Goal: Answer question/provide support: Share knowledge or assist other users

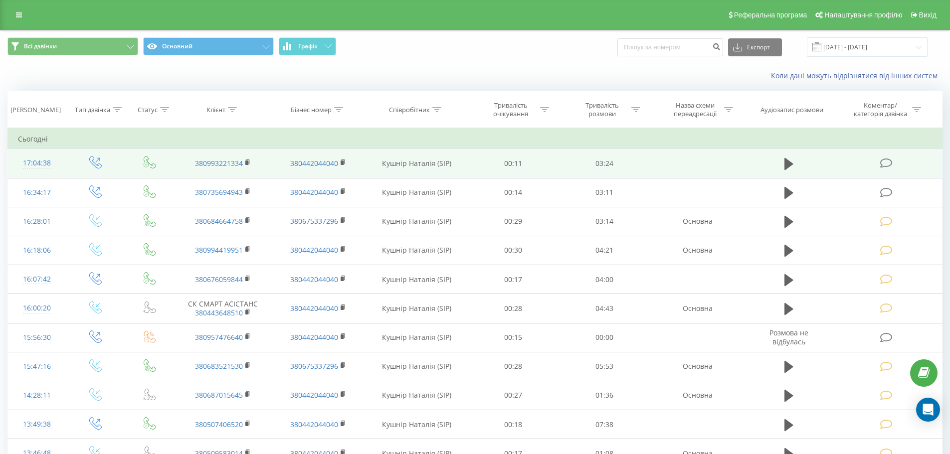
click at [883, 161] on icon at bounding box center [886, 163] width 12 height 10
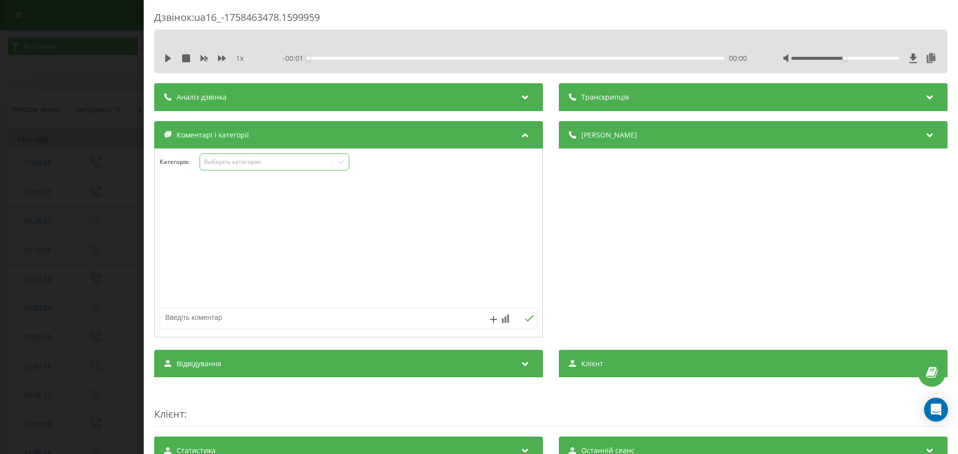
click at [342, 162] on icon at bounding box center [341, 162] width 10 height 10
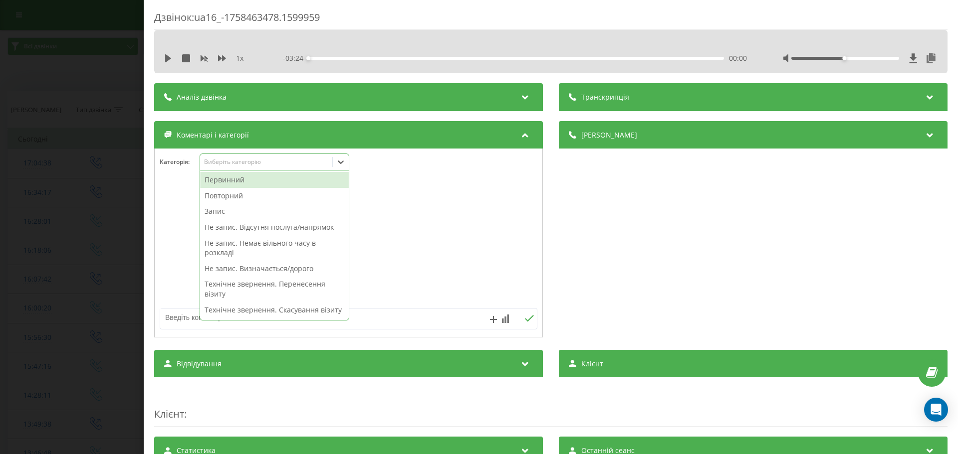
click at [228, 177] on div "Первинний" at bounding box center [274, 180] width 149 height 16
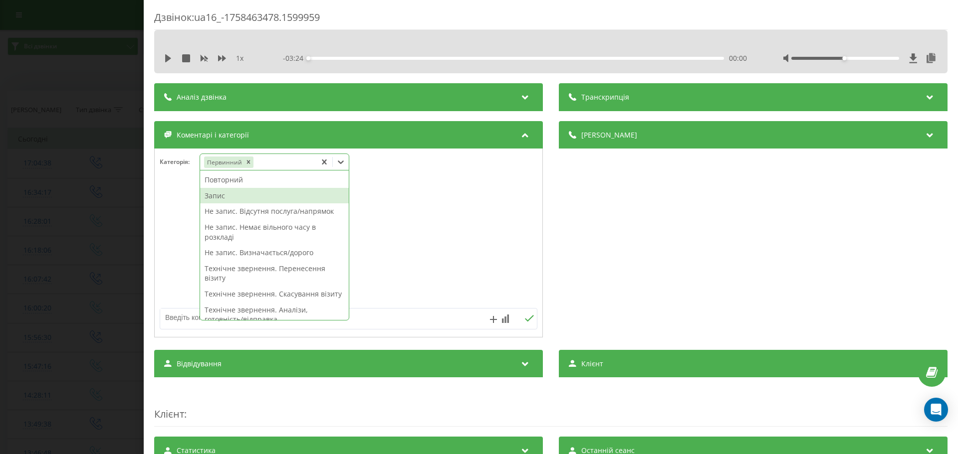
click at [218, 198] on div "Запис" at bounding box center [274, 196] width 149 height 16
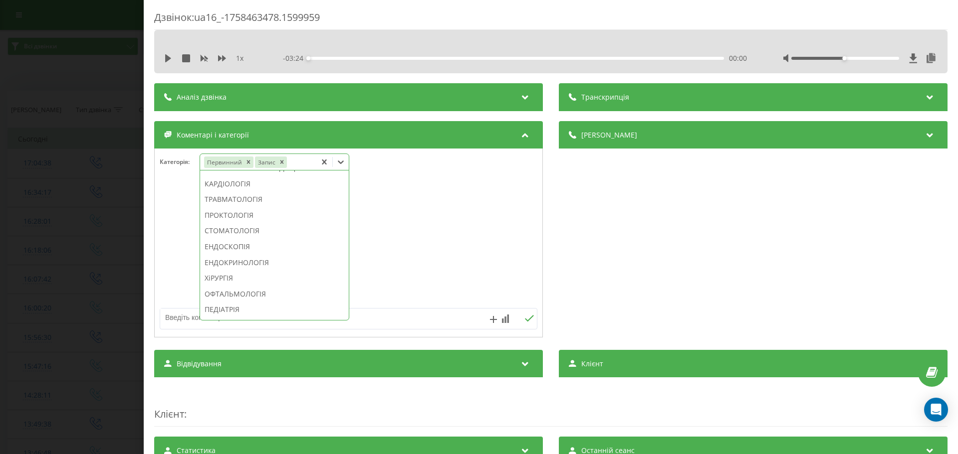
scroll to position [446, 0]
click at [255, 235] on div "СТОМАТОЛОГІЯ" at bounding box center [274, 227] width 149 height 16
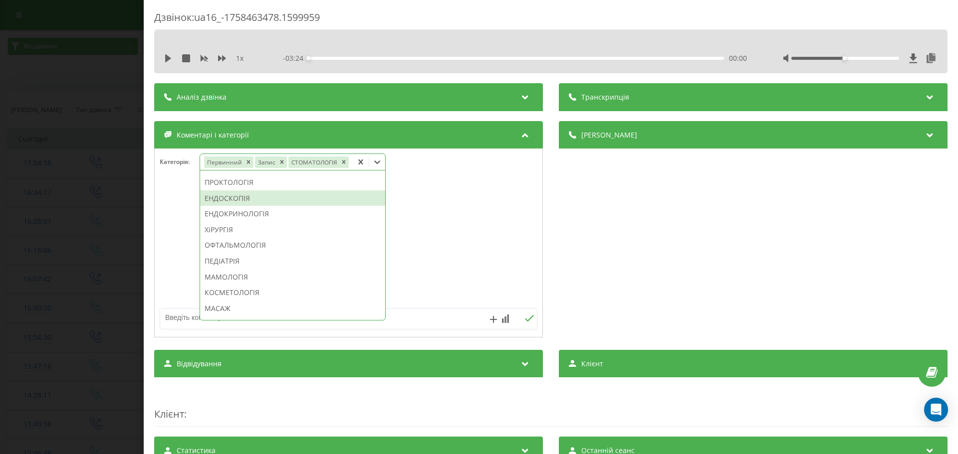
scroll to position [388, 0]
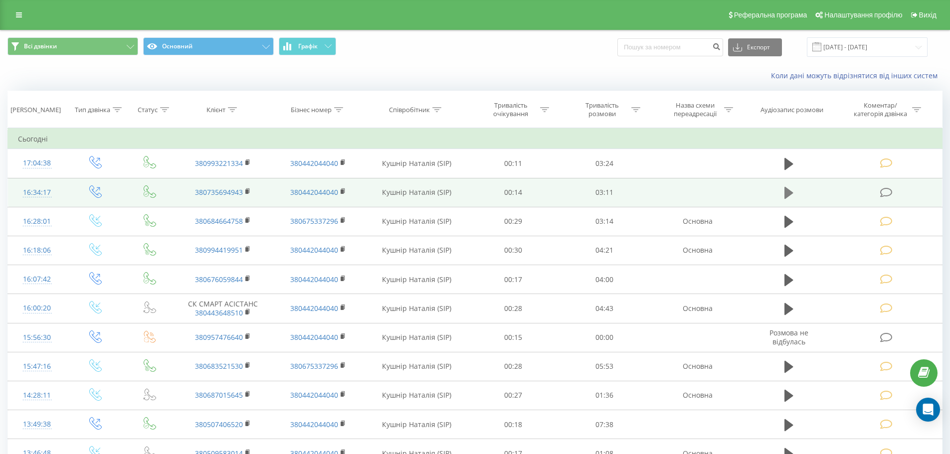
click at [789, 190] on icon at bounding box center [789, 193] width 9 height 14
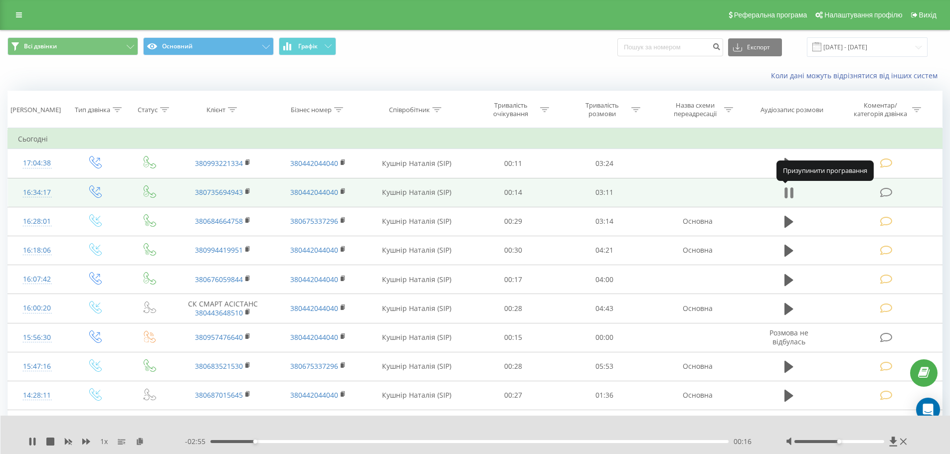
click at [790, 191] on icon at bounding box center [791, 193] width 3 height 11
click at [885, 191] on icon at bounding box center [886, 193] width 12 height 10
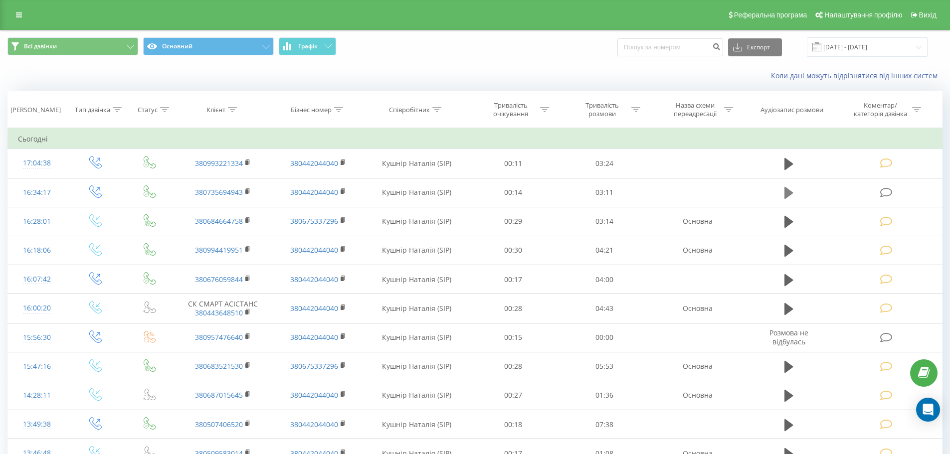
click at [790, 191] on icon at bounding box center [789, 193] width 9 height 14
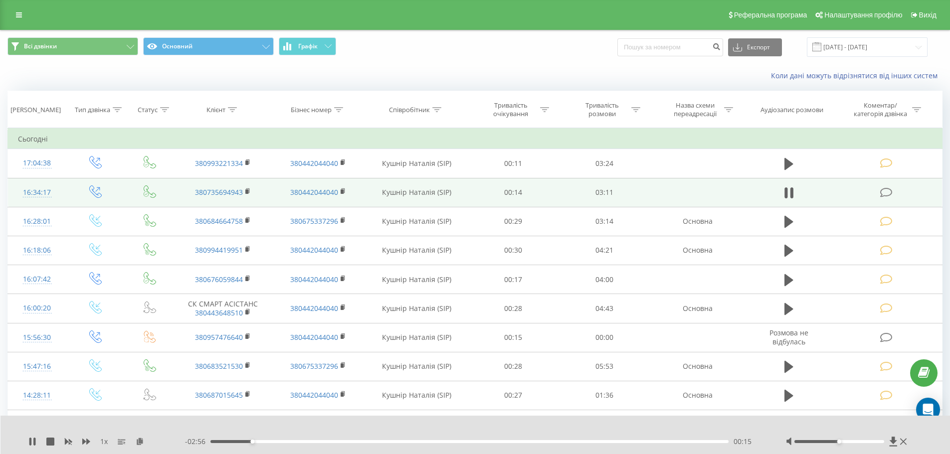
click at [887, 192] on icon at bounding box center [886, 193] width 12 height 10
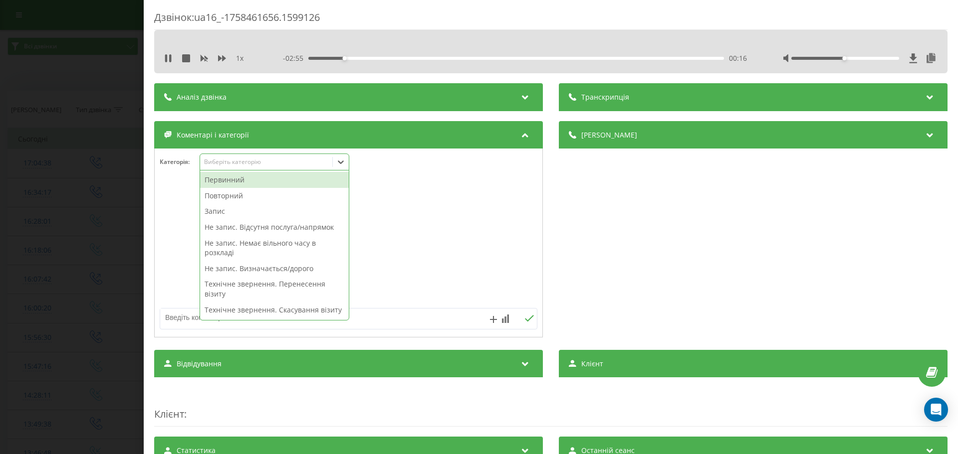
click at [345, 163] on icon at bounding box center [341, 162] width 10 height 10
click at [221, 181] on div "Первинний" at bounding box center [274, 180] width 149 height 16
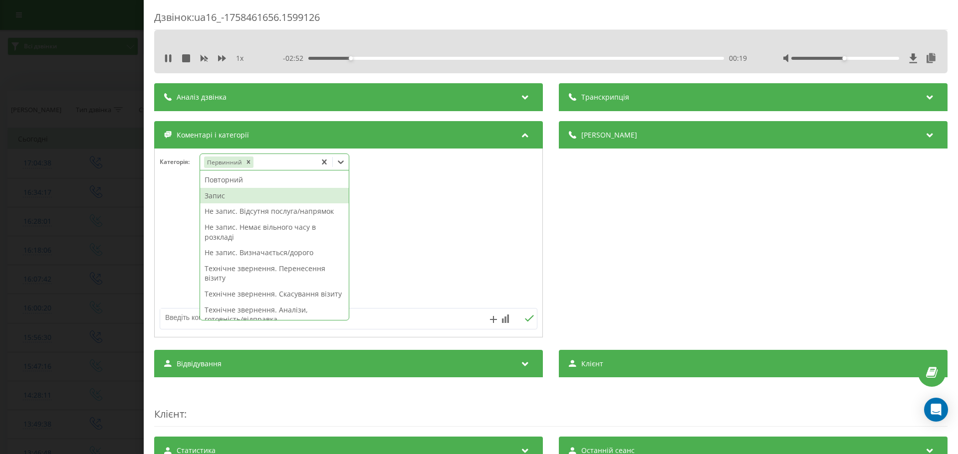
click at [219, 197] on div "Запис" at bounding box center [274, 196] width 149 height 16
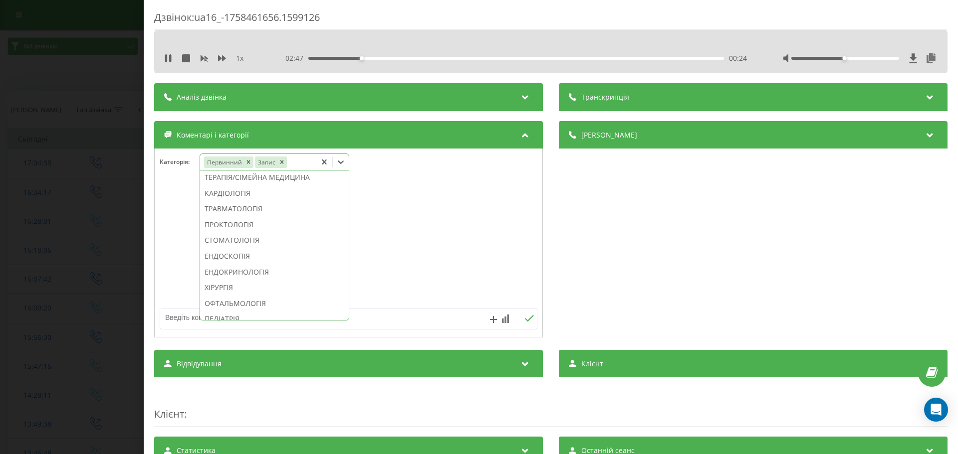
scroll to position [443, 0]
click at [235, 239] on div "СТОМАТОЛОГІЯ" at bounding box center [274, 231] width 149 height 16
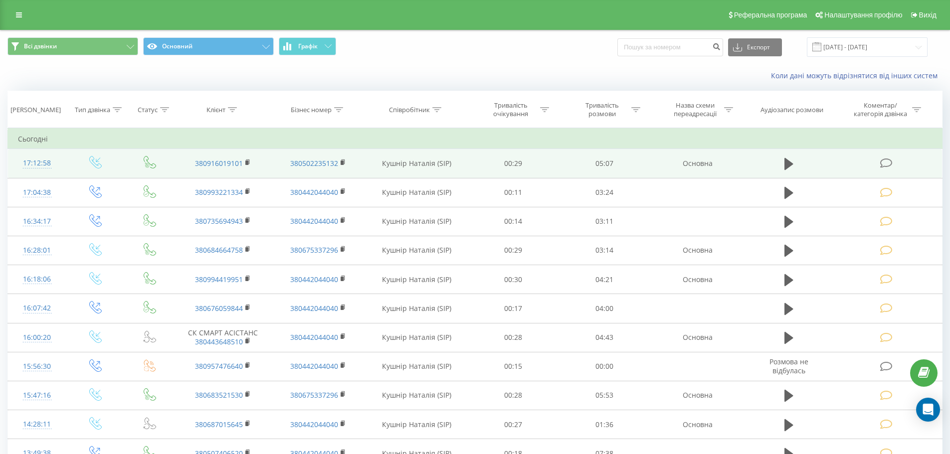
click at [880, 159] on icon at bounding box center [886, 163] width 12 height 10
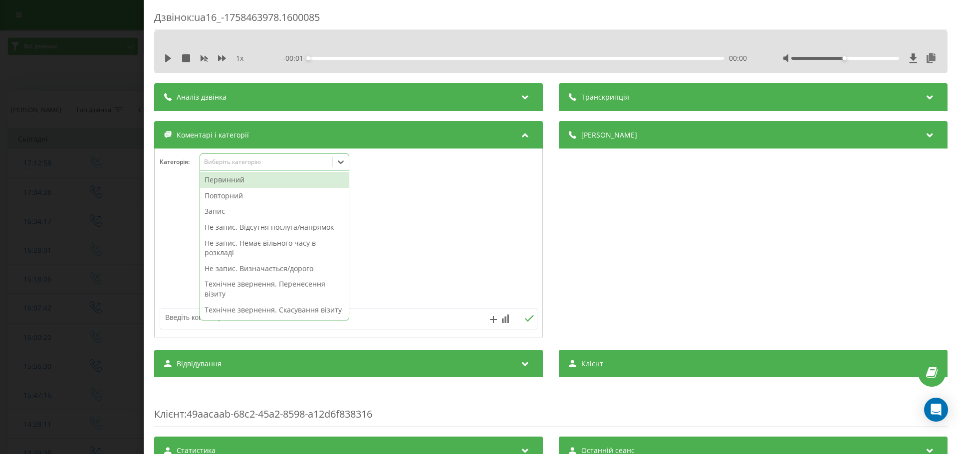
click at [343, 162] on icon at bounding box center [341, 162] width 6 height 3
click at [221, 181] on div "Первинний" at bounding box center [274, 180] width 149 height 16
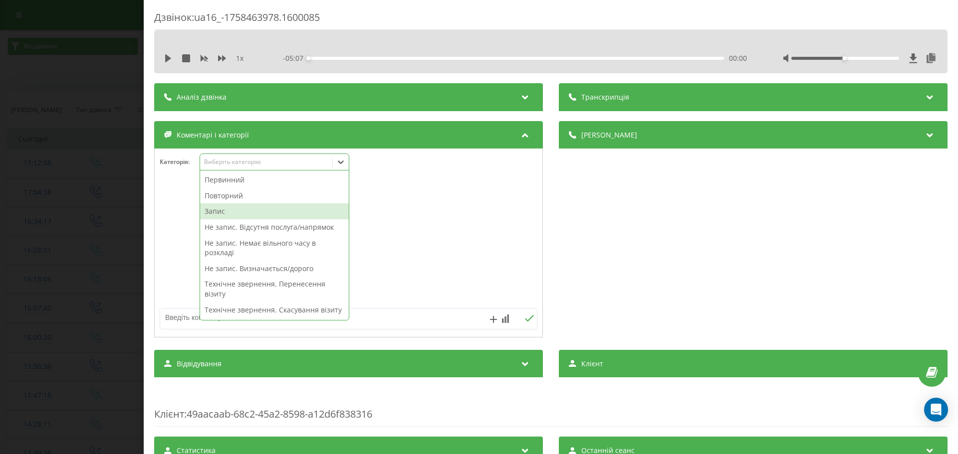
click at [220, 208] on div "Запис" at bounding box center [274, 211] width 149 height 16
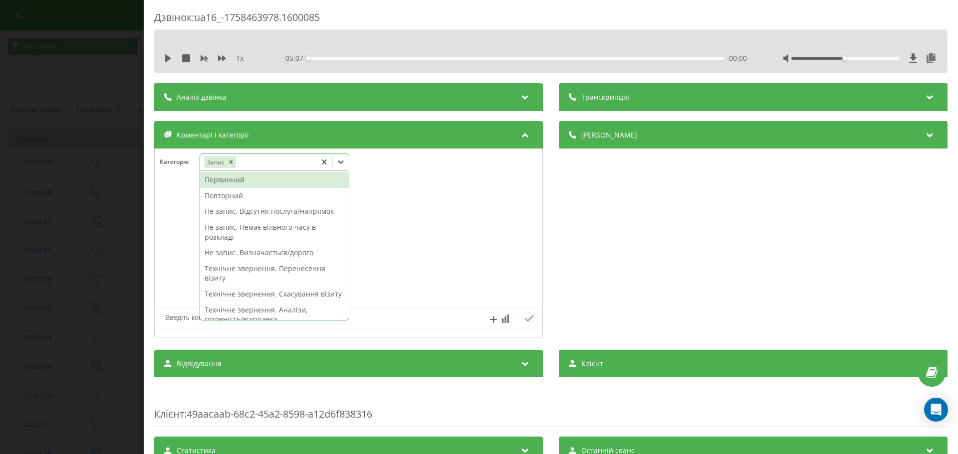
click at [226, 183] on div "Первинний" at bounding box center [274, 180] width 149 height 16
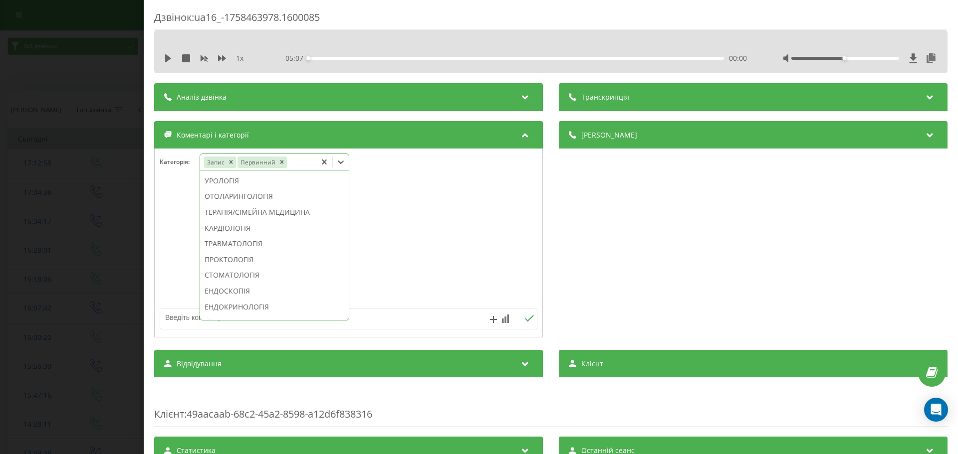
scroll to position [433, 0]
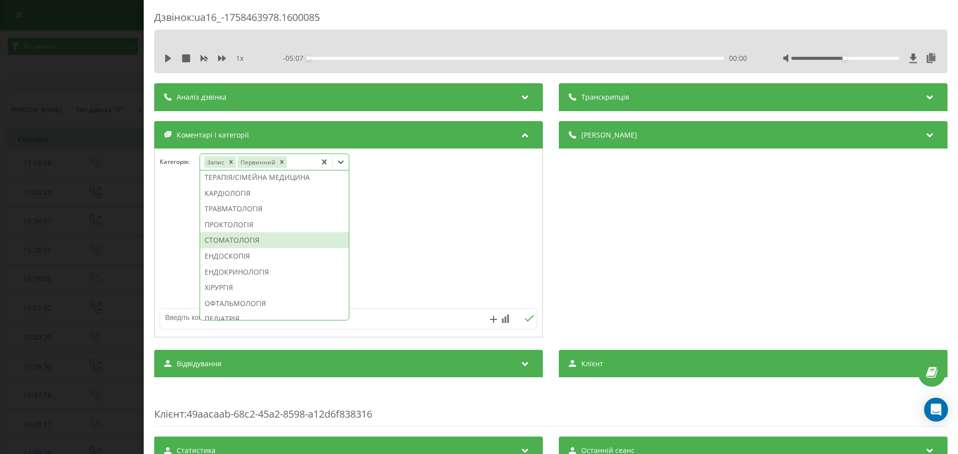
click at [245, 248] on div "СТОМАТОЛОГІЯ" at bounding box center [274, 240] width 149 height 16
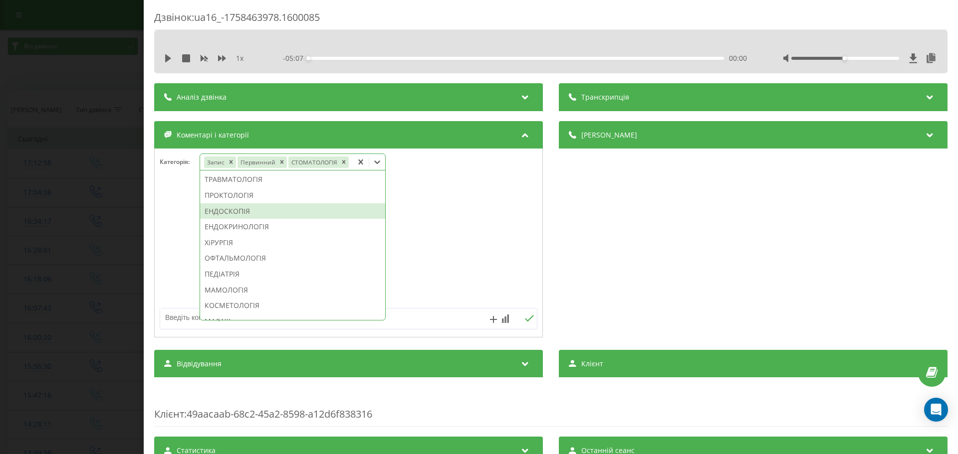
scroll to position [375, 0]
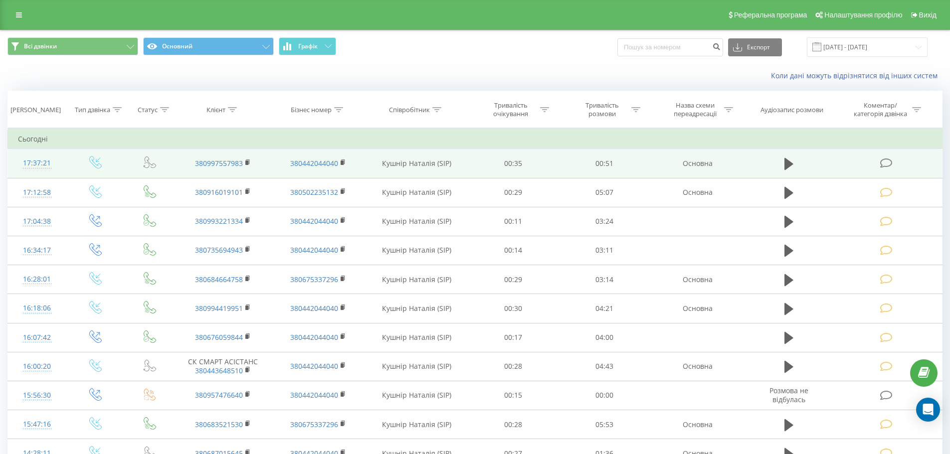
click at [883, 164] on icon at bounding box center [886, 163] width 12 height 10
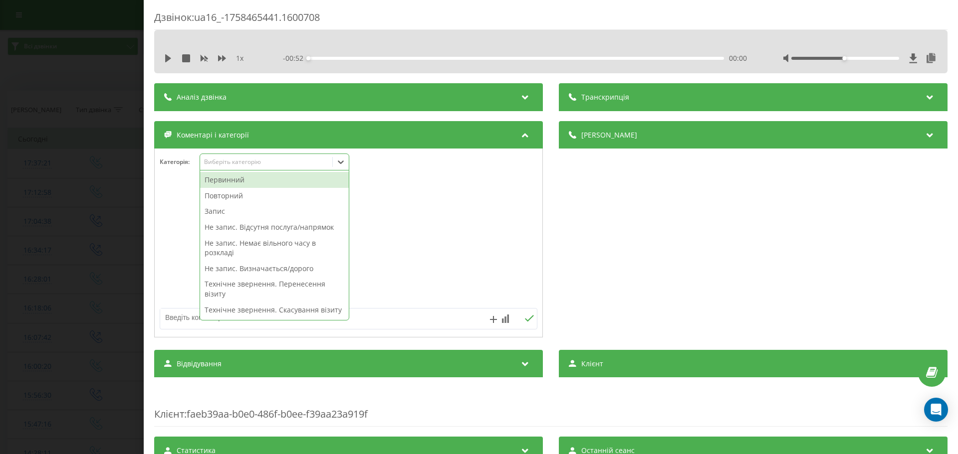
click at [340, 161] on icon at bounding box center [341, 162] width 10 height 10
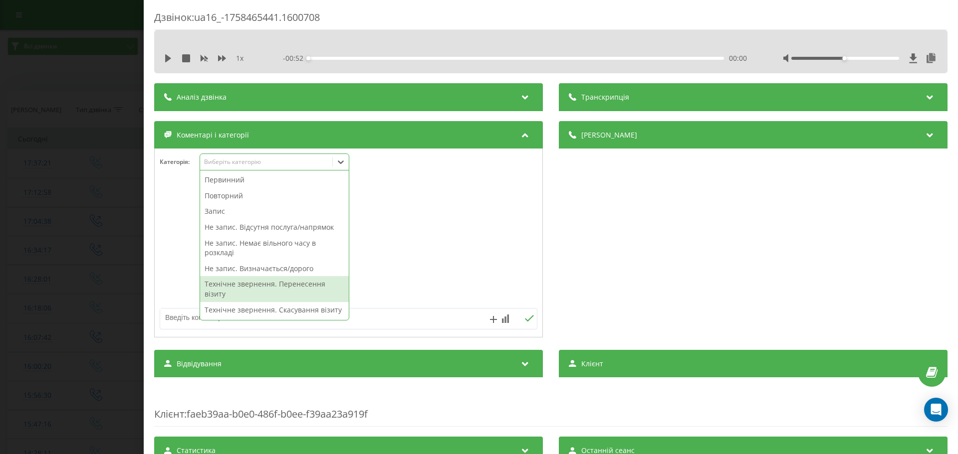
click at [255, 285] on div "Технічне звернення. Перенесення візиту" at bounding box center [274, 288] width 149 height 25
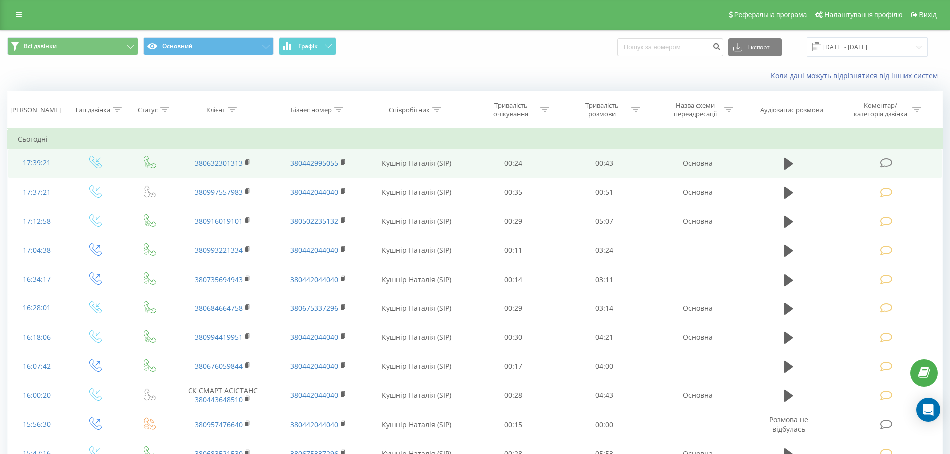
click at [887, 161] on icon at bounding box center [886, 163] width 12 height 10
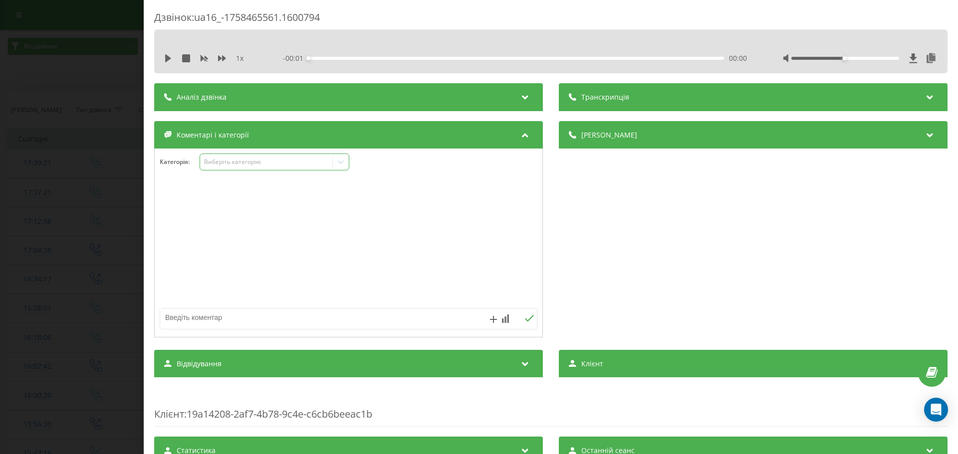
click at [340, 161] on icon at bounding box center [341, 162] width 10 height 10
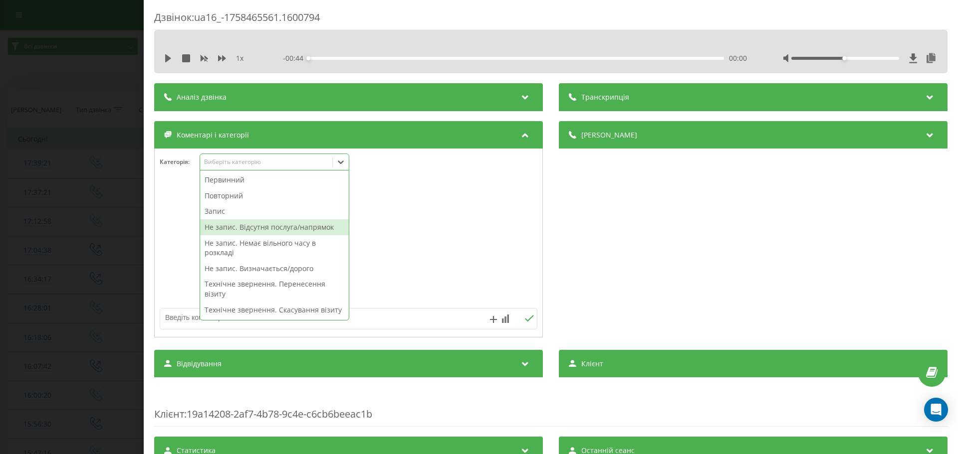
click at [296, 229] on div "Не запис. Відсутня послуга/напрямок" at bounding box center [274, 227] width 149 height 16
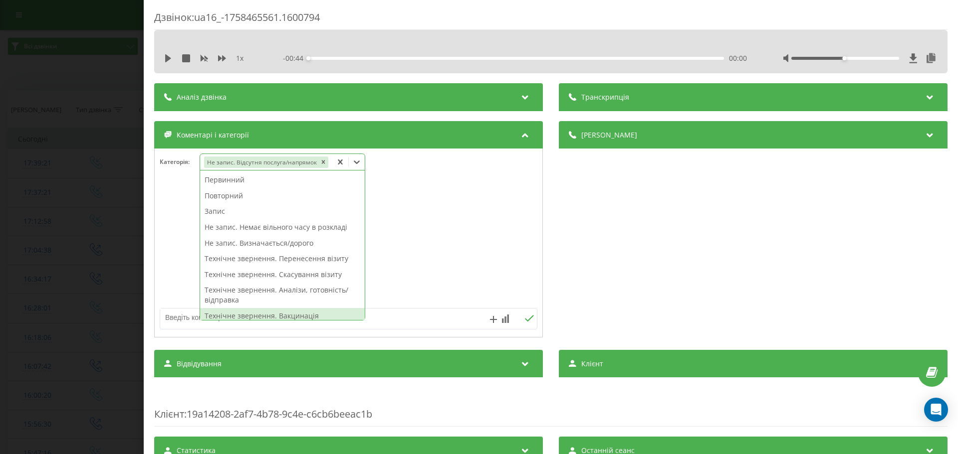
click at [185, 320] on textarea at bounding box center [310, 318] width 301 height 18
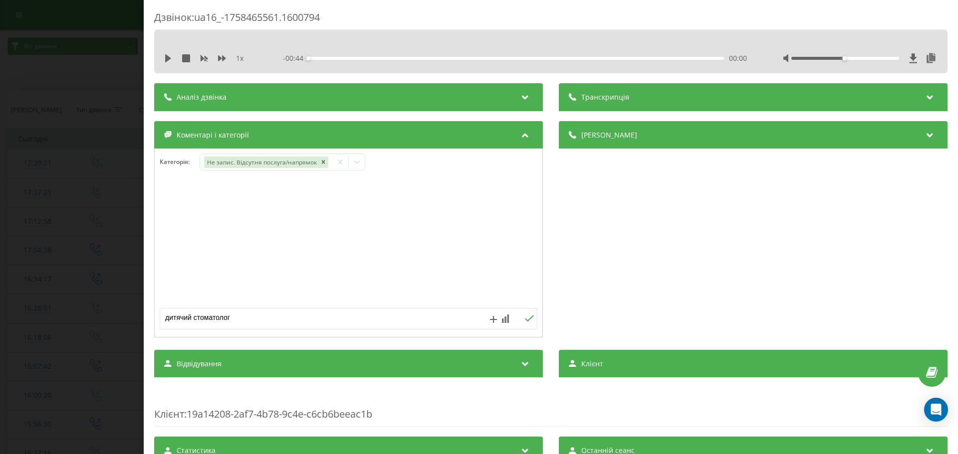
type textarea "дитячий стоматолог"
click at [526, 317] on icon at bounding box center [528, 318] width 9 height 7
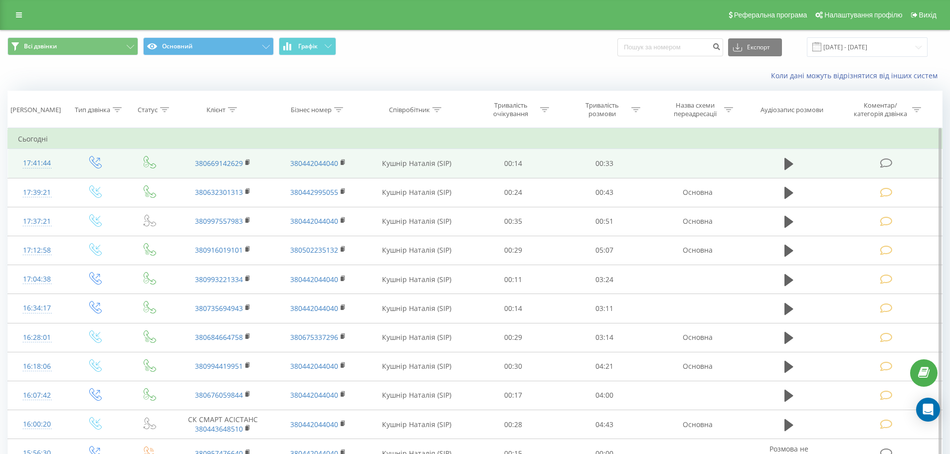
click at [884, 163] on icon at bounding box center [886, 163] width 12 height 10
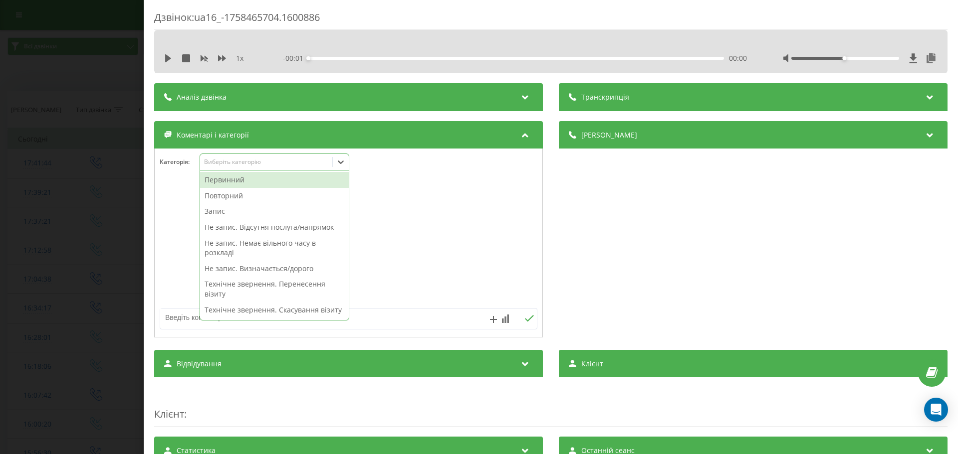
click at [342, 161] on icon at bounding box center [341, 162] width 10 height 10
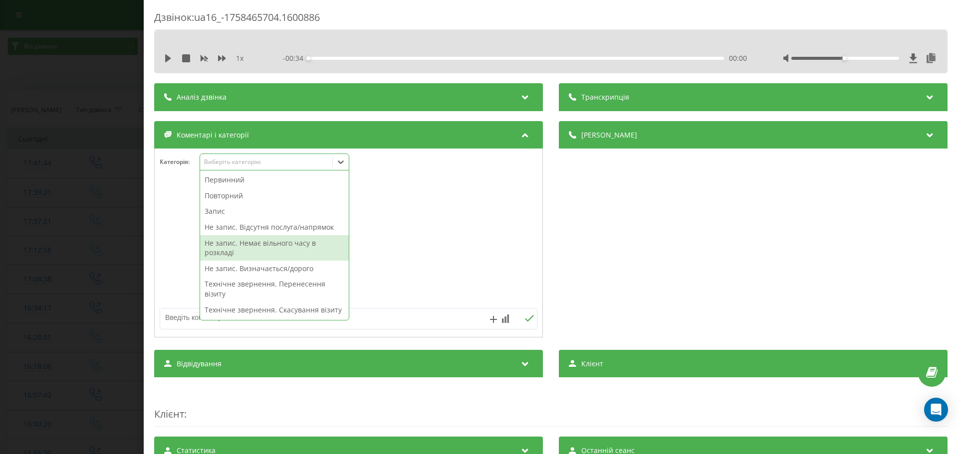
click at [259, 244] on div "Не запис. Немає вільного часу в розкладі" at bounding box center [274, 247] width 149 height 25
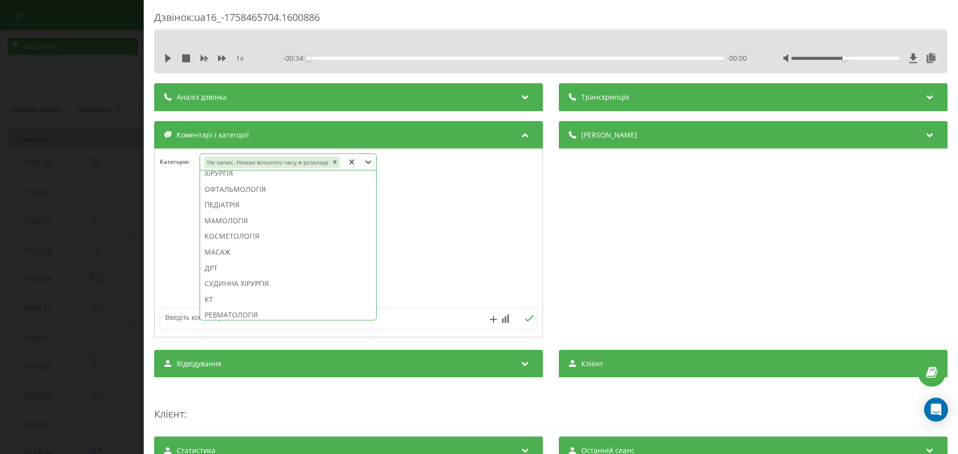
scroll to position [474, 0]
click at [261, 187] on div "СТОМАТОЛОГІЯ" at bounding box center [288, 187] width 176 height 16
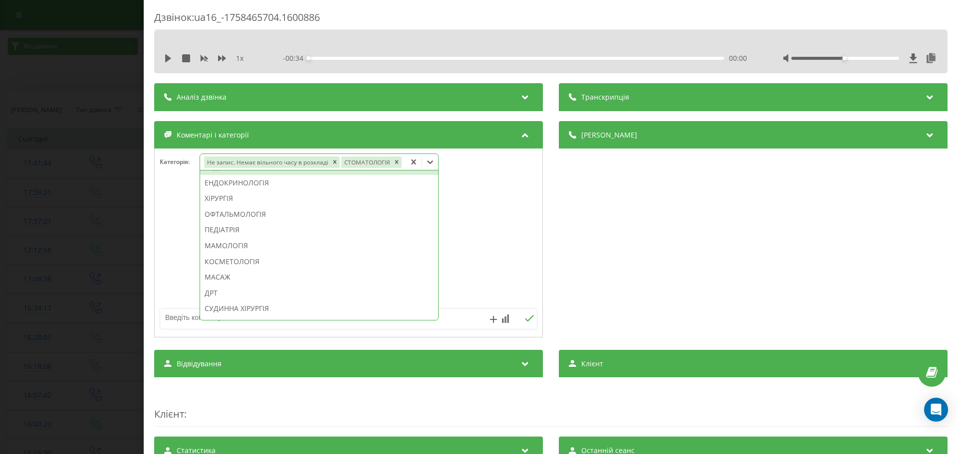
scroll to position [454, 0]
